Goal: Information Seeking & Learning: Check status

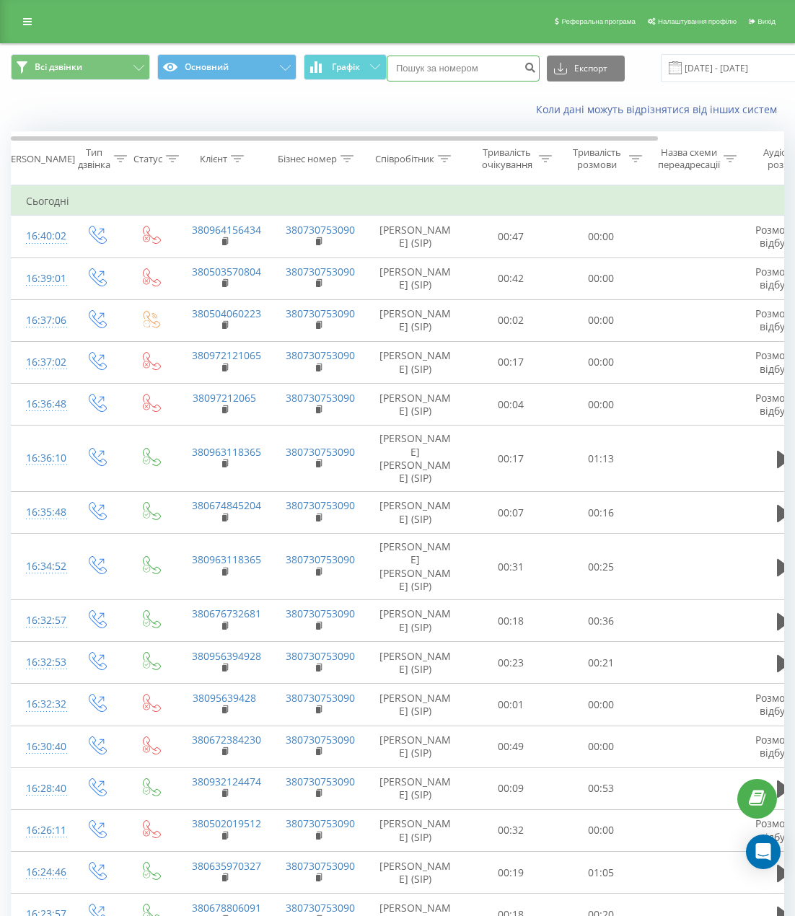
click at [480, 61] on input at bounding box center [463, 69] width 153 height 26
paste input "380631241411"
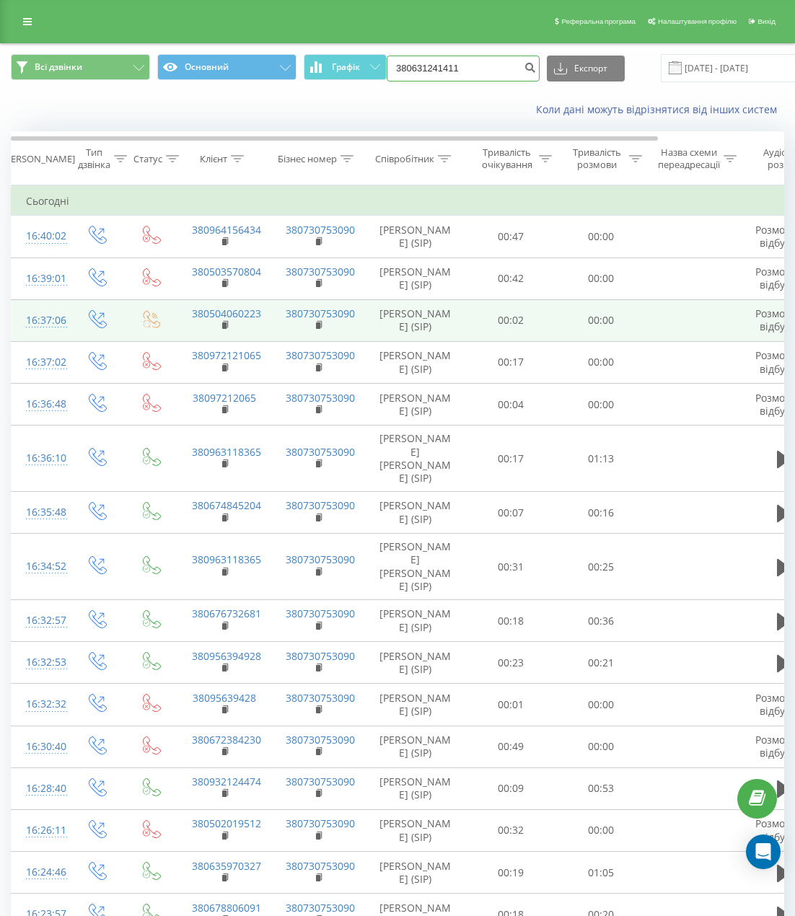
type input "380631241411"
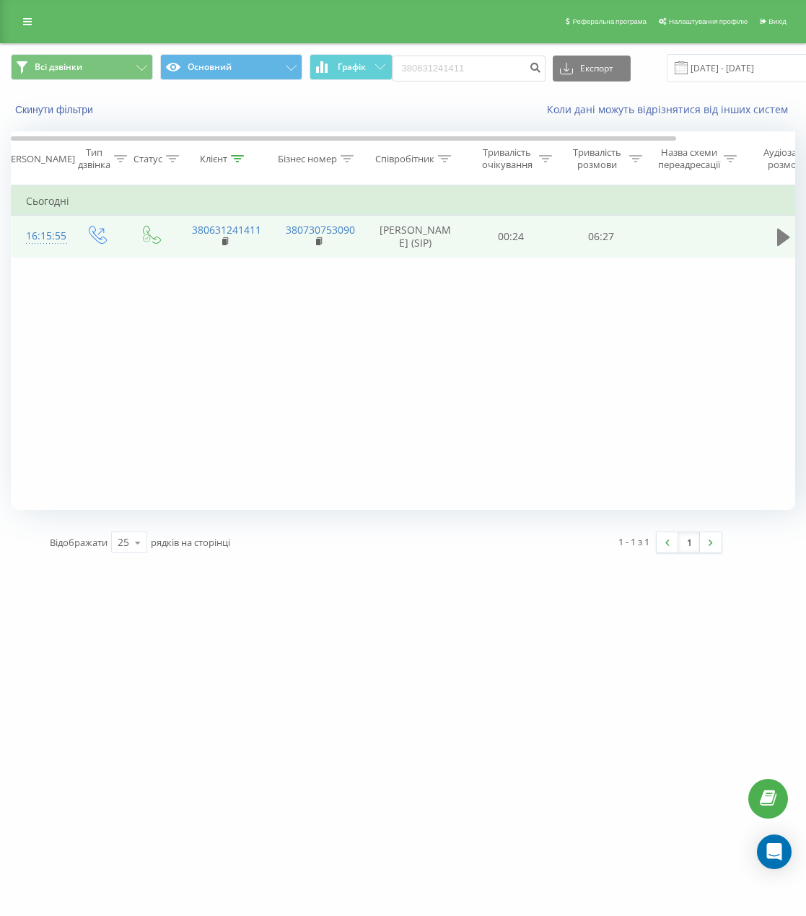
click at [776, 235] on button at bounding box center [784, 238] width 22 height 22
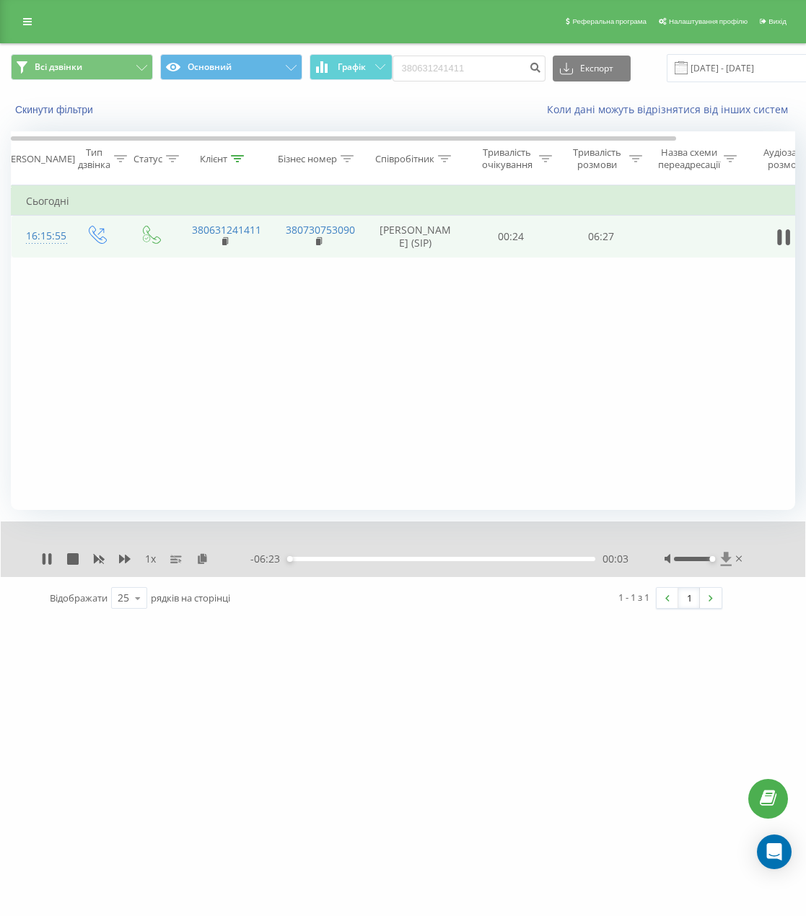
drag, startPoint x: 696, startPoint y: 558, endPoint x: 724, endPoint y: 559, distance: 28.2
click at [724, 559] on div at bounding box center [705, 559] width 81 height 14
click at [46, 554] on icon at bounding box center [47, 559] width 12 height 12
click at [38, 556] on div "1 x - 06:16 00:10 00:10" at bounding box center [403, 550] width 805 height 56
click at [42, 557] on icon at bounding box center [47, 559] width 12 height 12
